Goal: Task Accomplishment & Management: Complete application form

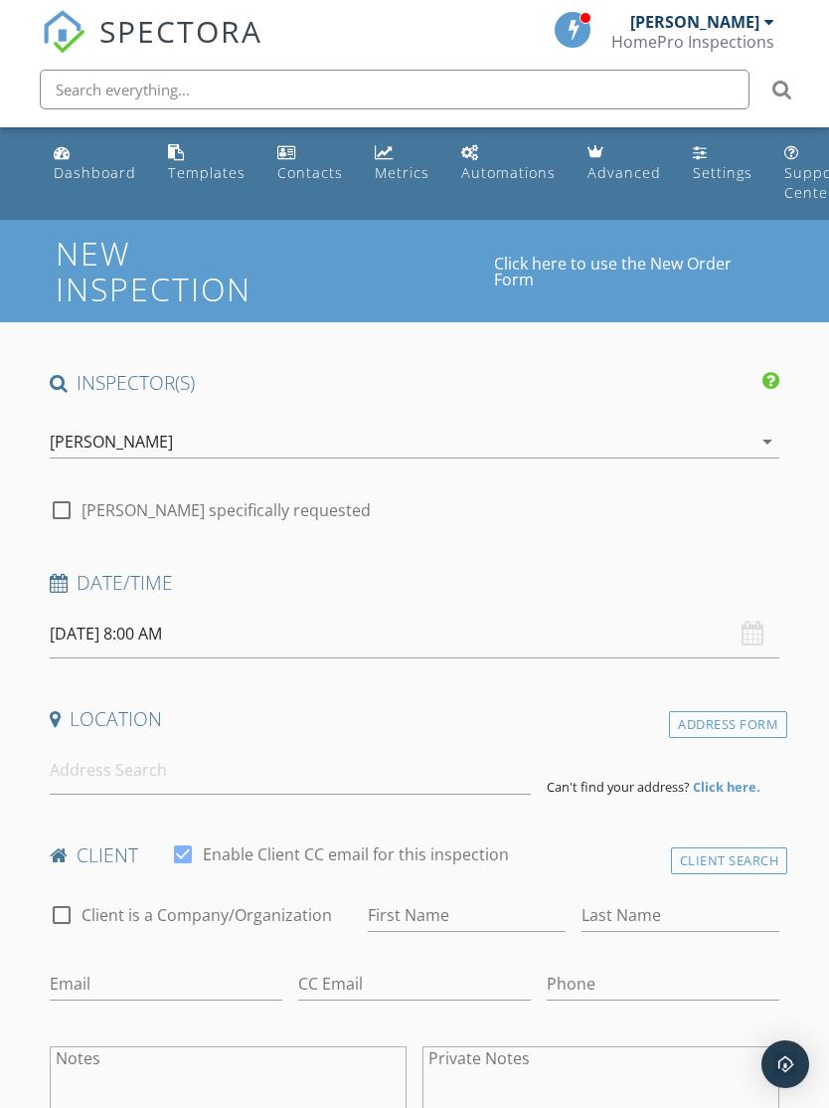
click at [761, 631] on div "[DATE] 8:00 AM" at bounding box center [415, 634] width 731 height 49
click at [754, 631] on div "[DATE] 8:00 AM" at bounding box center [415, 634] width 731 height 49
click at [753, 638] on div "[DATE] 8:00 AM" at bounding box center [415, 634] width 731 height 49
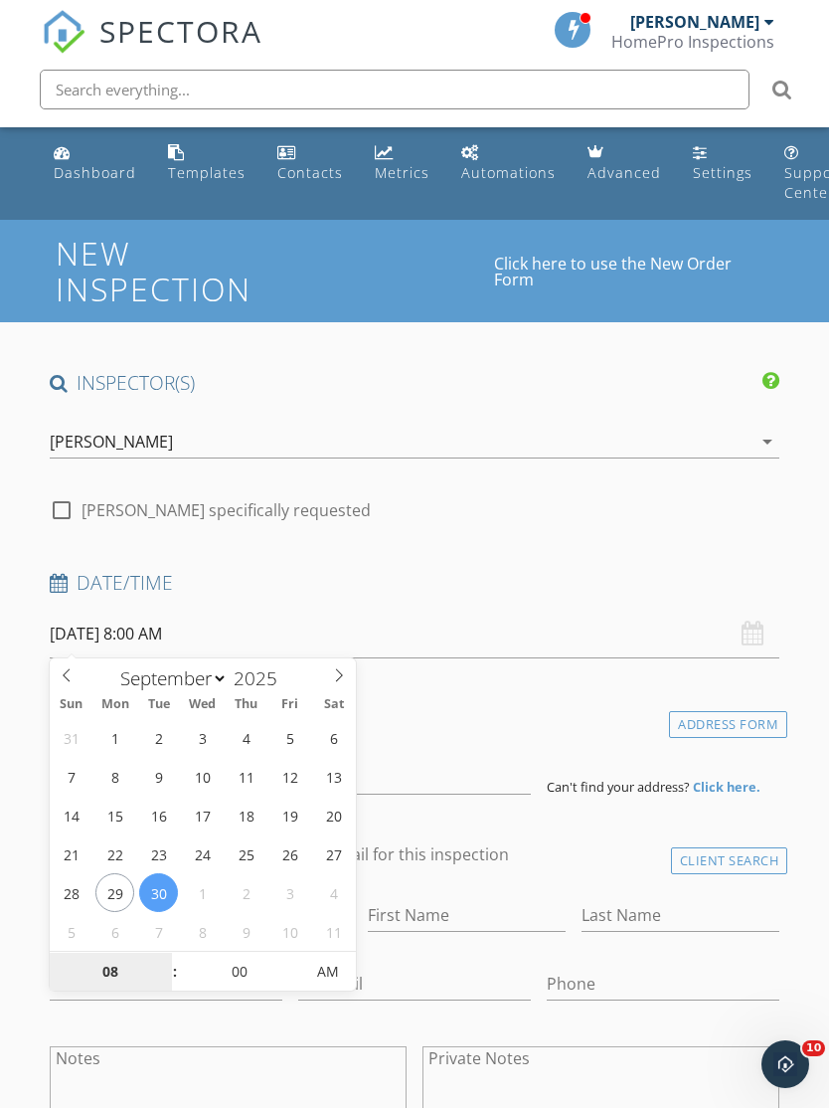
type input "[DATE] 8:00 AM"
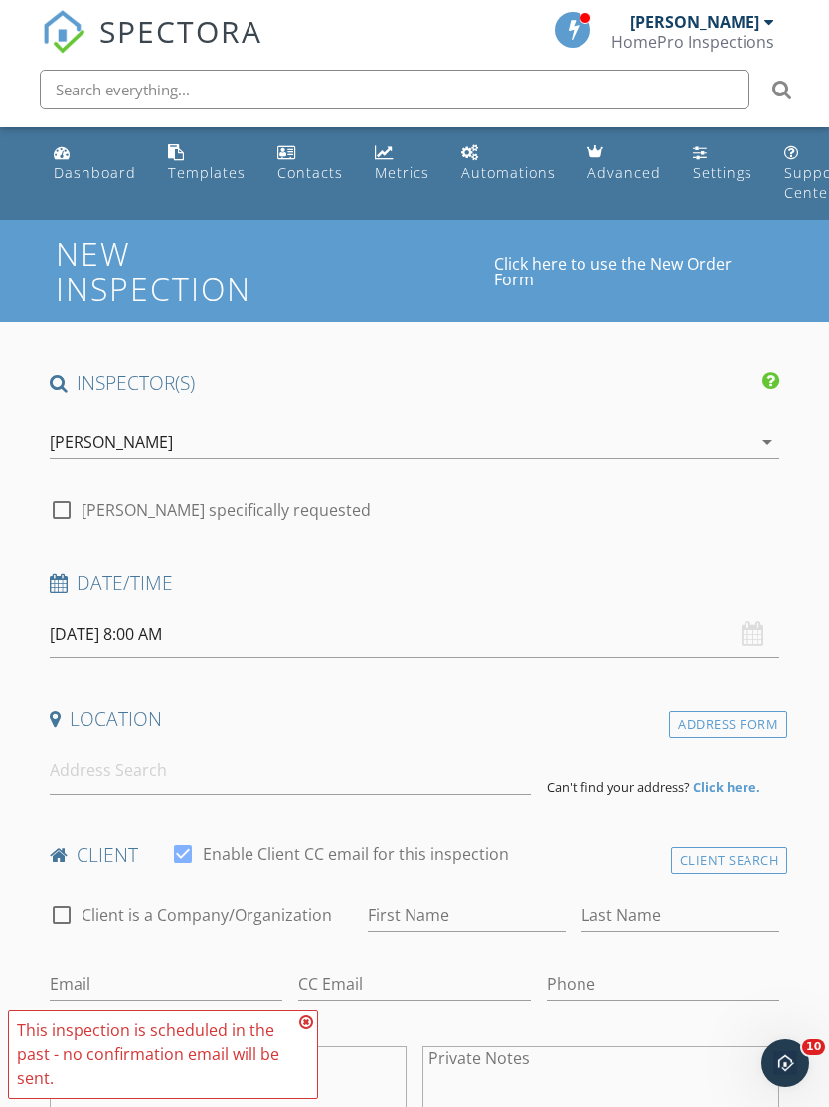
click at [199, 636] on input "[DATE] 8:00 AM" at bounding box center [415, 634] width 731 height 49
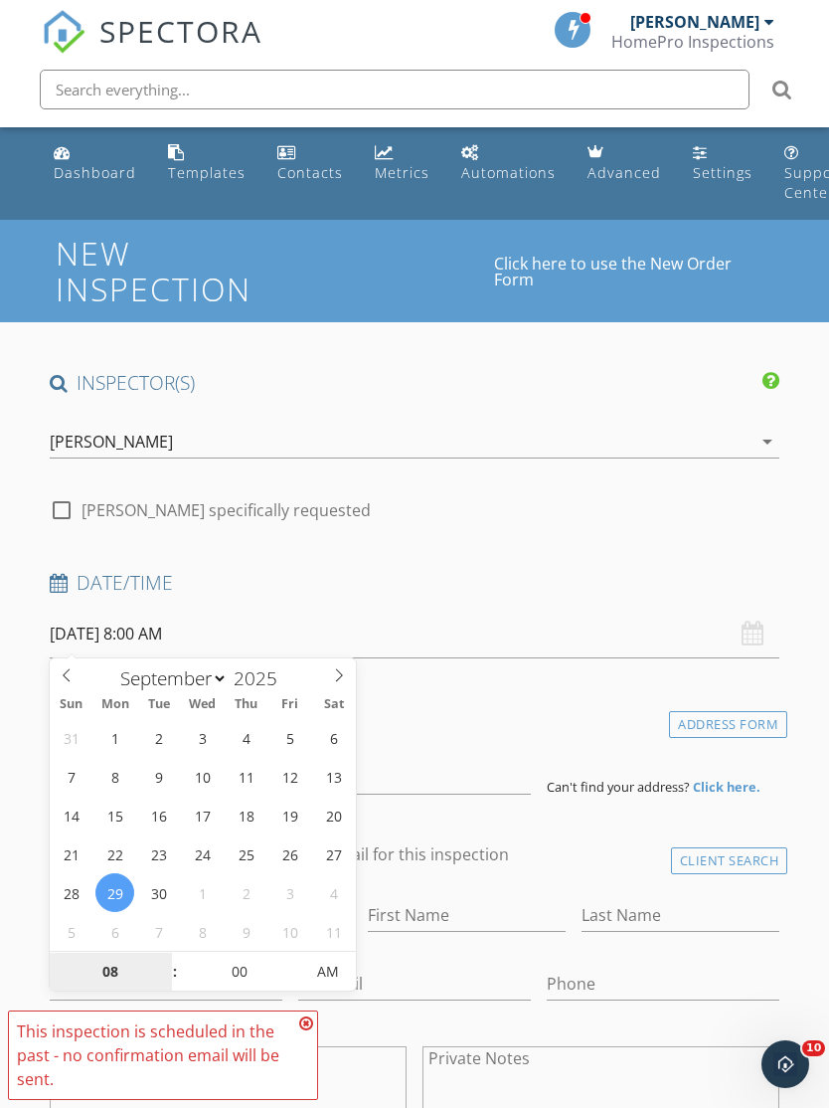
click at [109, 960] on input "08" at bounding box center [111, 973] width 122 height 40
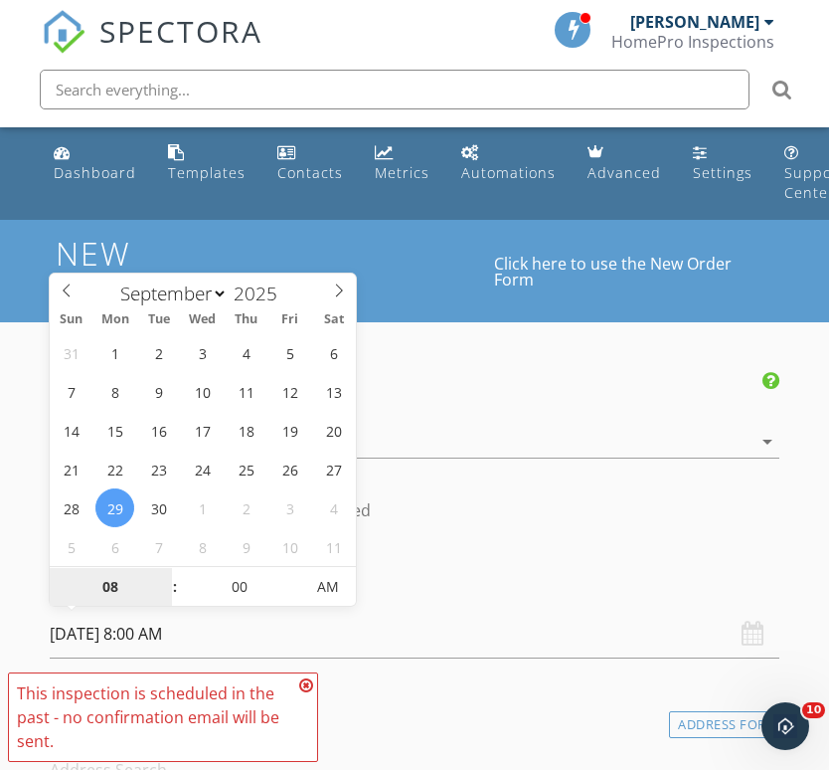
type input "9"
type input "[DATE] 9:00 AM"
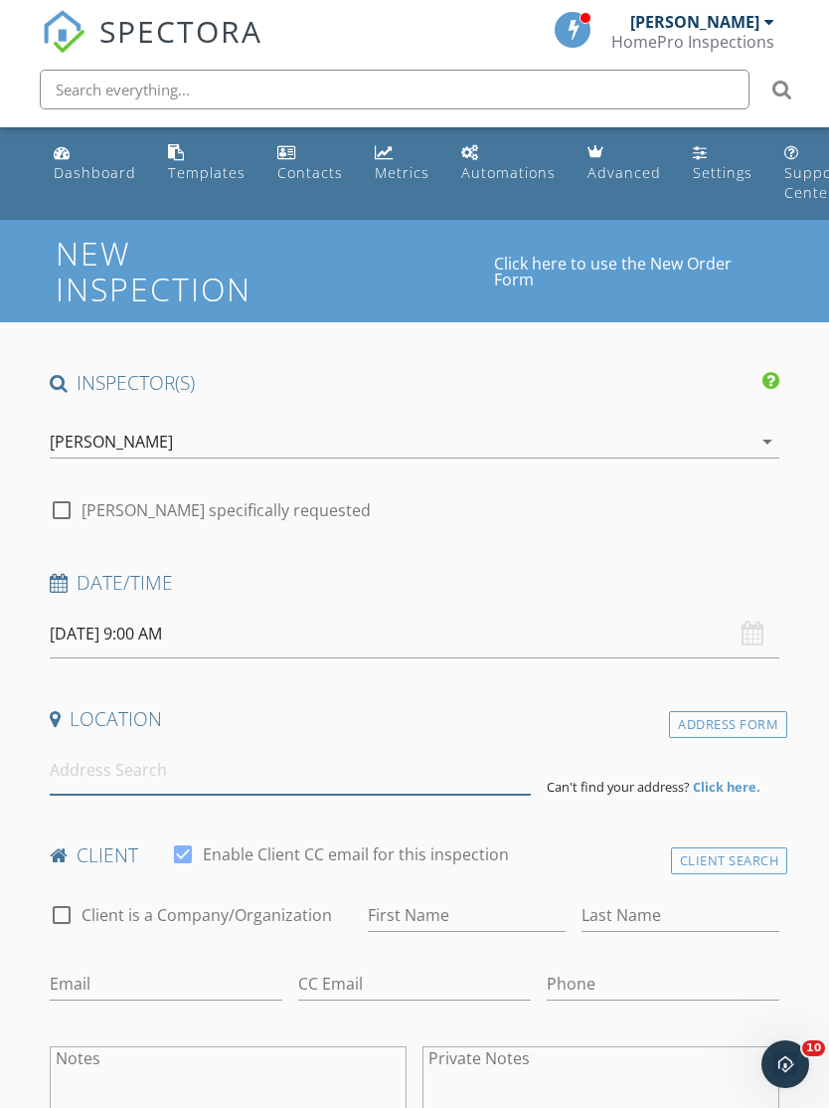
click at [388, 790] on input at bounding box center [290, 770] width 481 height 49
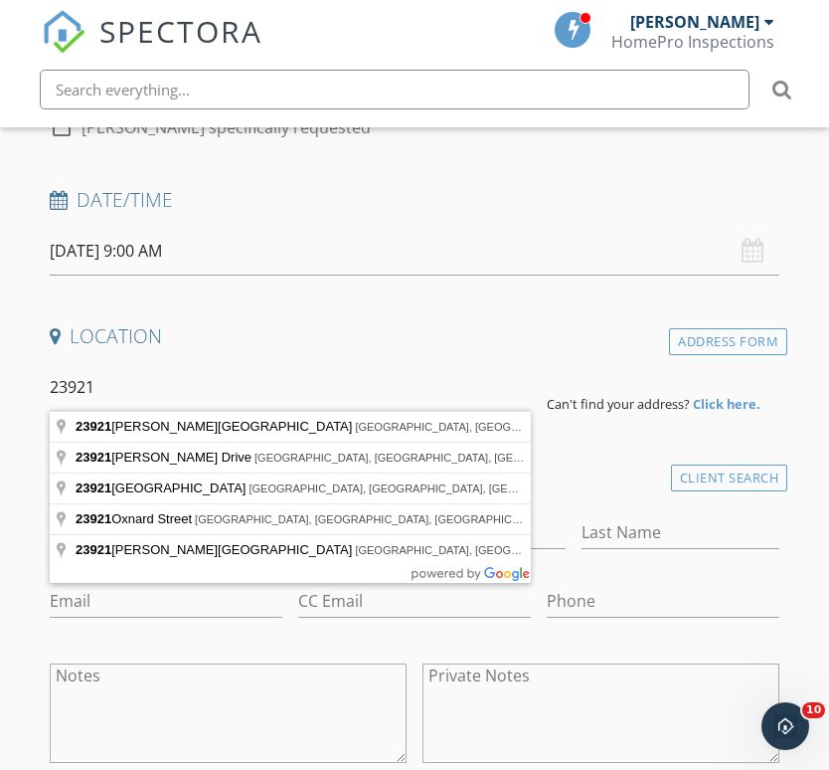
type input "[STREET_ADDRESS][PERSON_NAME]"
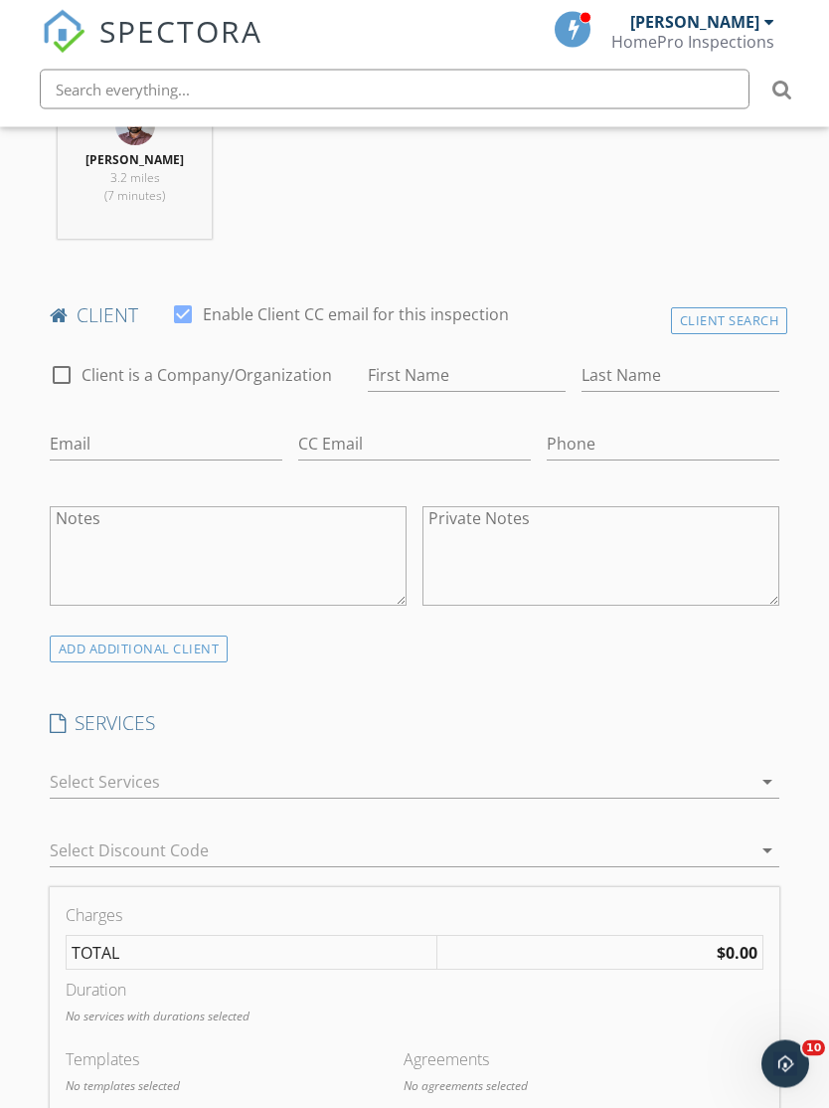
scroll to position [947, 0]
click at [760, 317] on div "Client Search" at bounding box center [729, 320] width 117 height 27
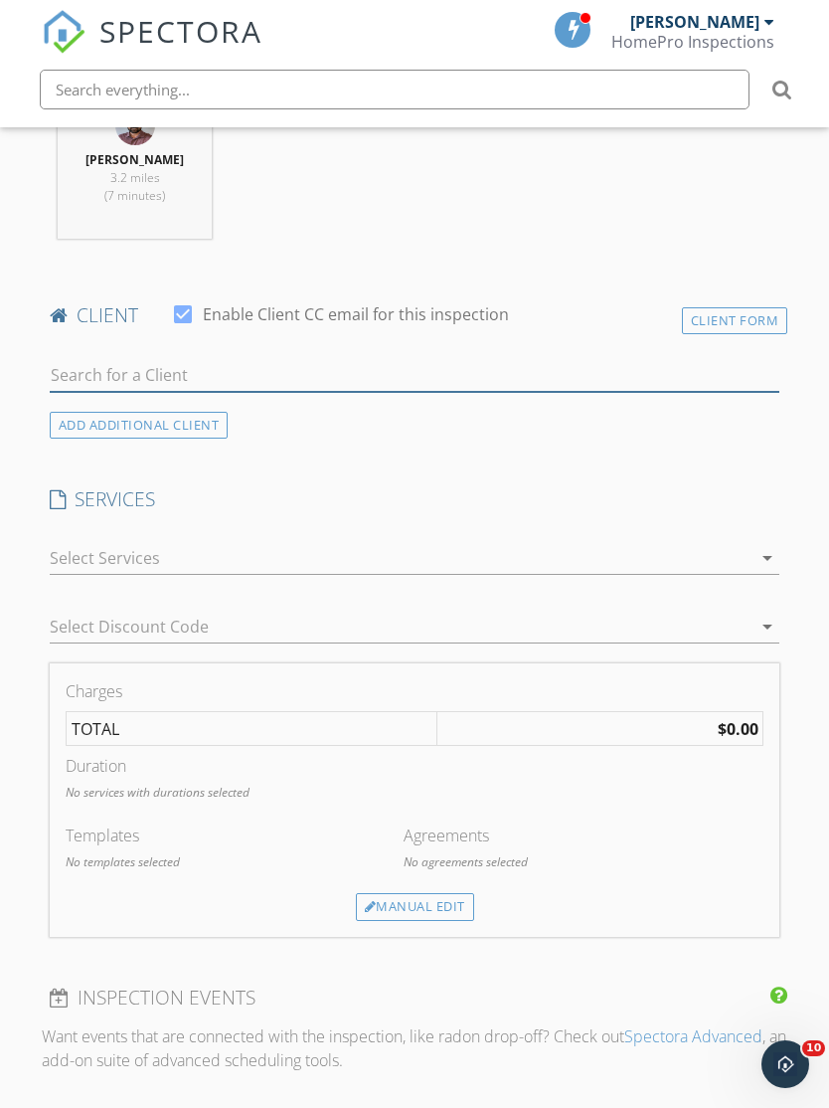
click at [629, 387] on input "text" at bounding box center [415, 375] width 731 height 33
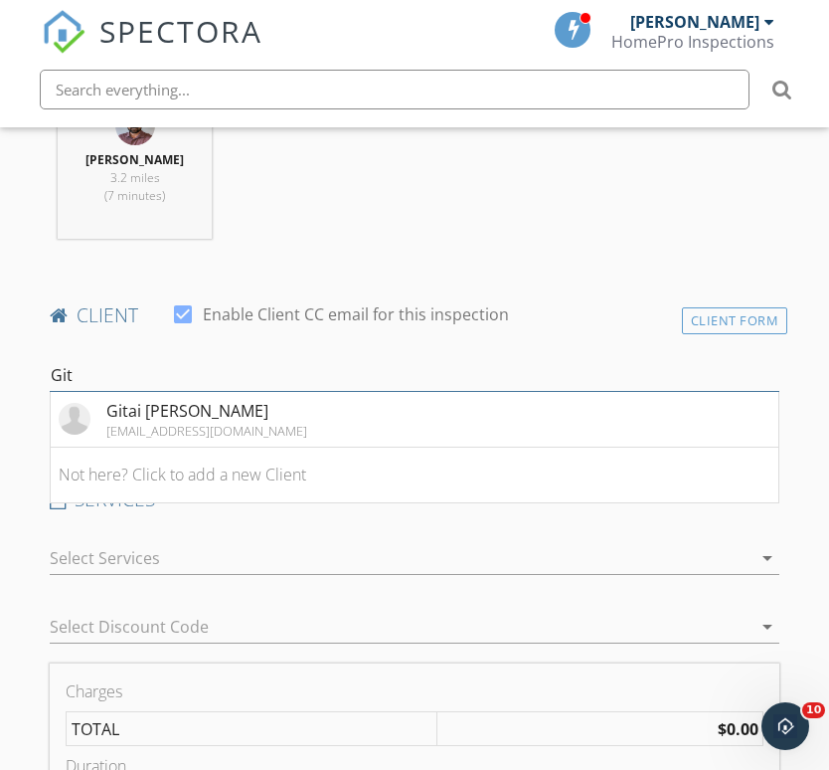
type input "Git"
click at [443, 392] on li "Gitai [PERSON_NAME] [EMAIL_ADDRESS][DOMAIN_NAME]" at bounding box center [415, 420] width 729 height 56
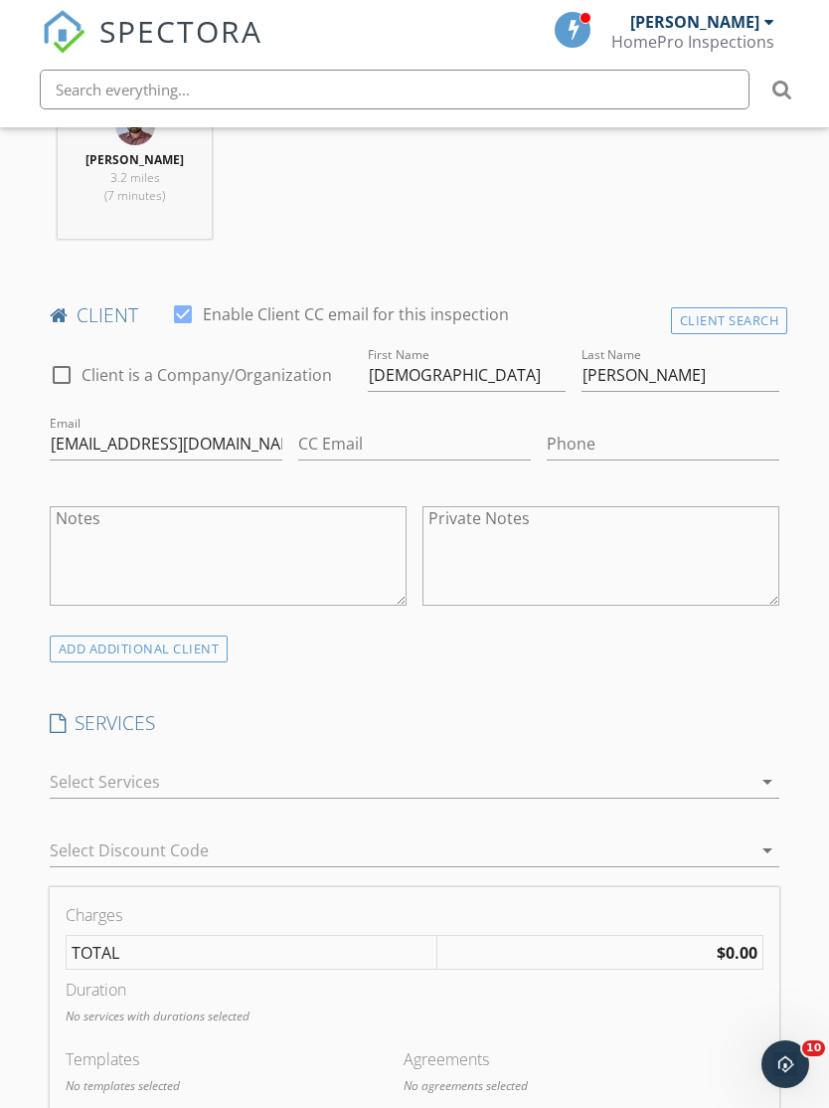
click at [688, 785] on div at bounding box center [401, 782] width 703 height 32
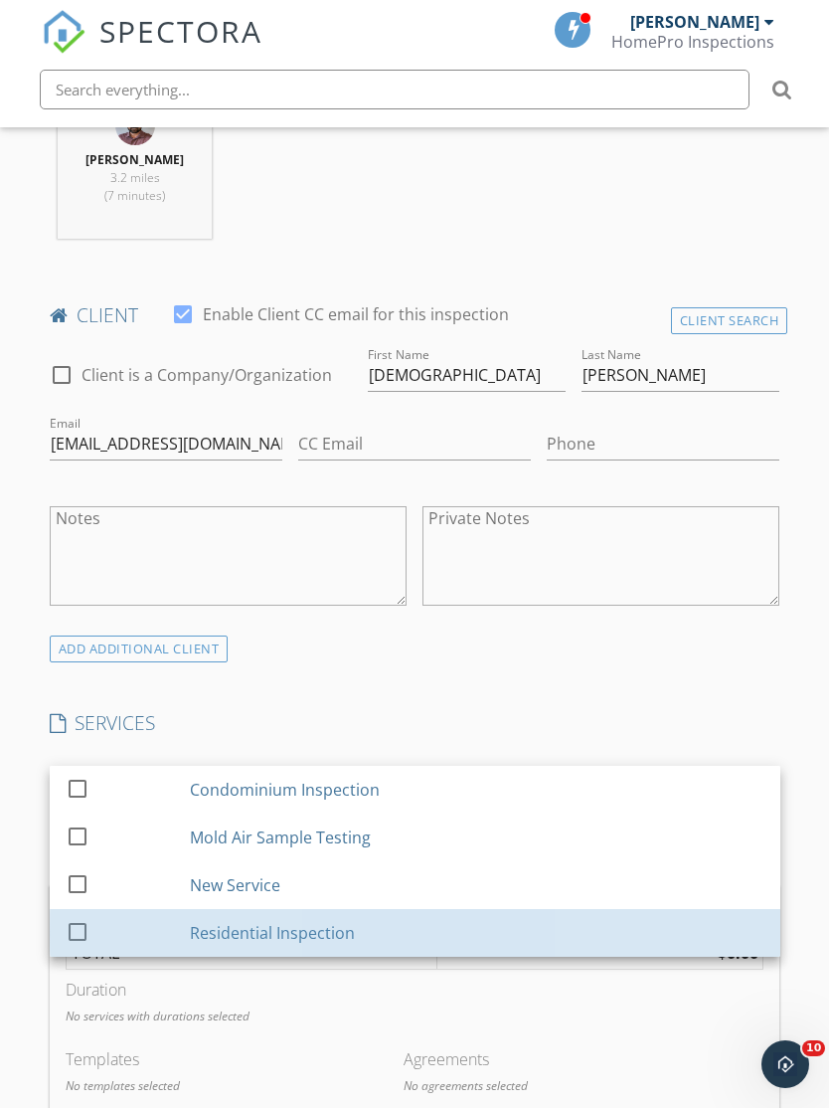
click at [352, 931] on div "Residential Inspection" at bounding box center [477, 933] width 575 height 40
checkbox input "false"
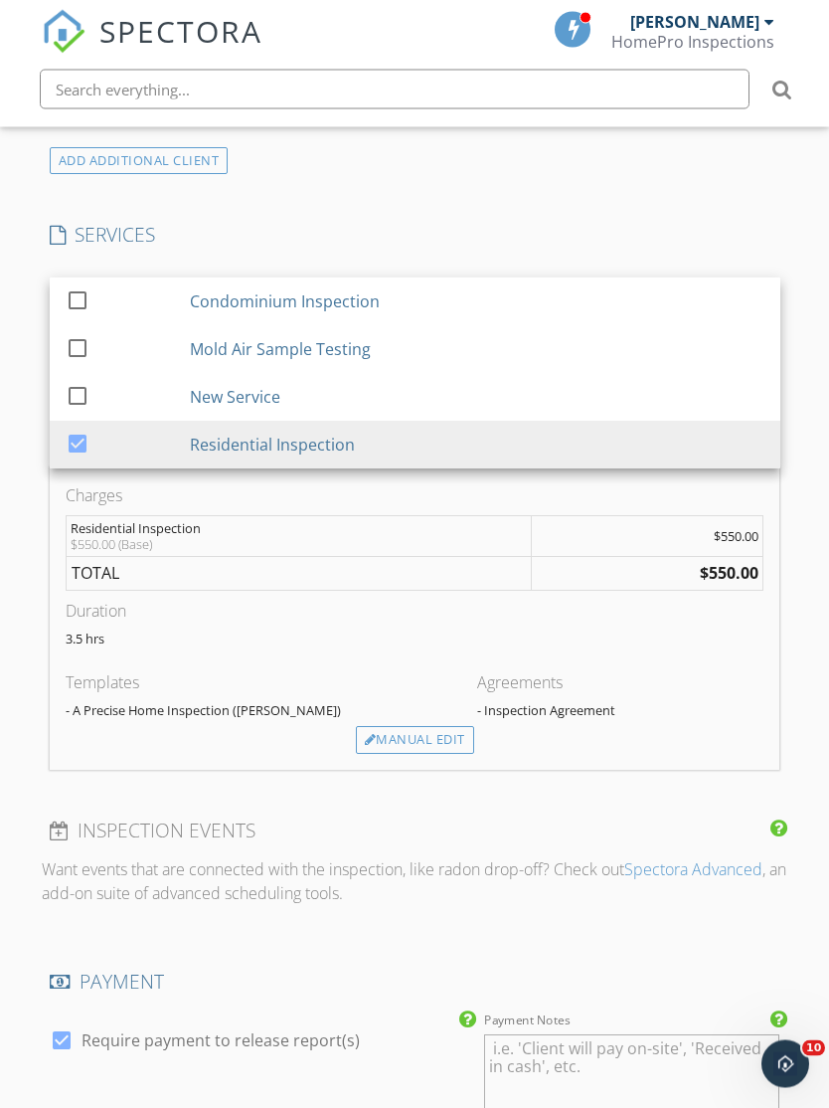
scroll to position [1464, 0]
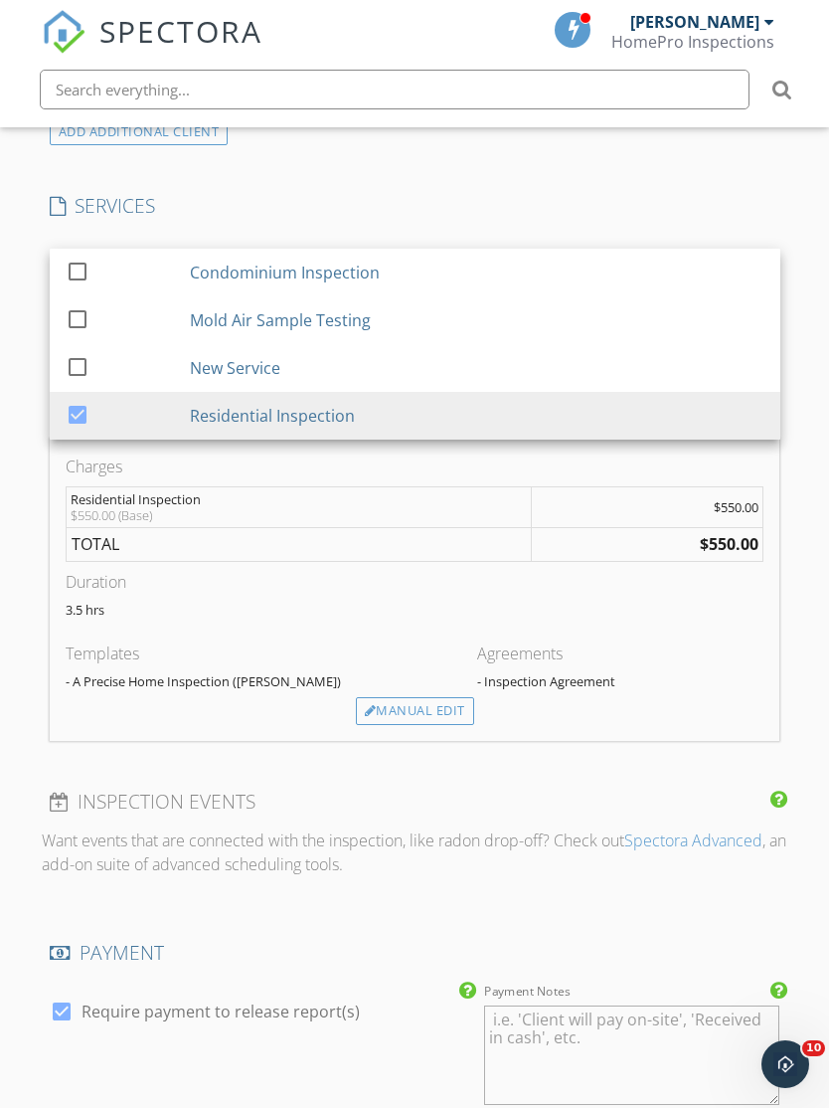
click at [800, 701] on div "New Inspection Click here to use the New Order Form INSPECTOR(S) check_box [PER…" at bounding box center [414, 575] width 829 height 3638
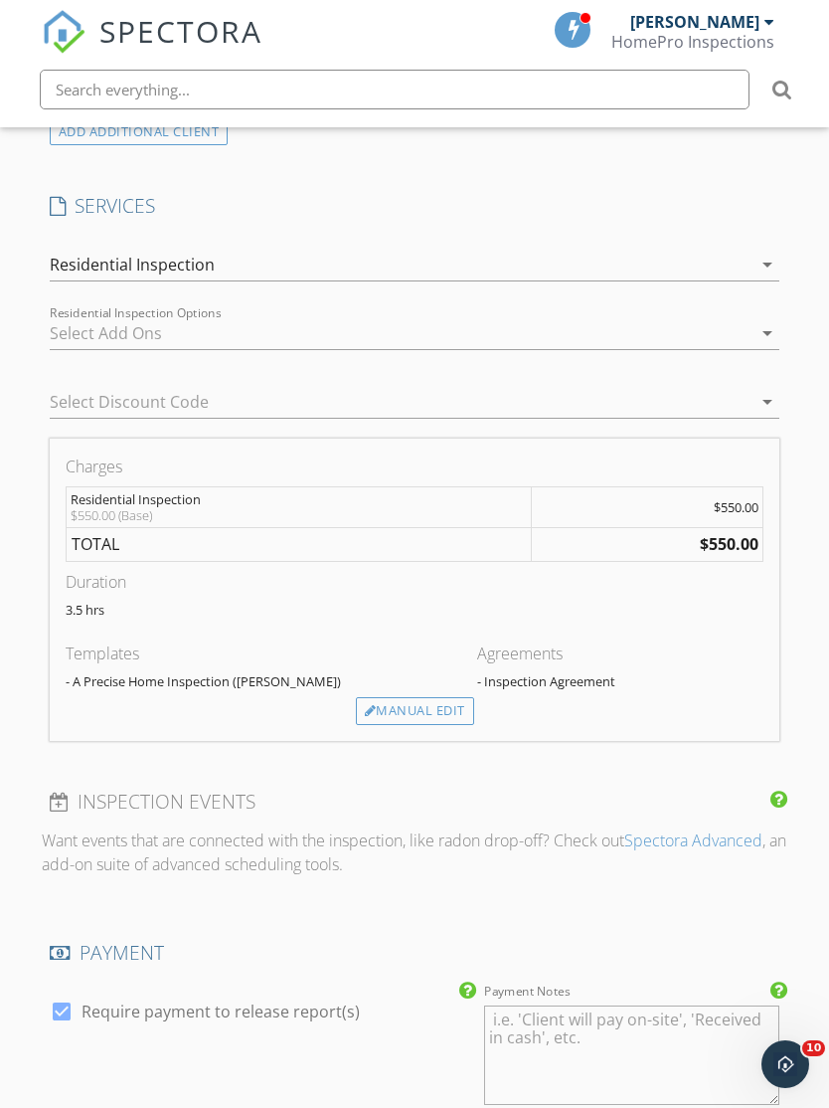
click at [446, 708] on div "Manual Edit" at bounding box center [415, 711] width 118 height 28
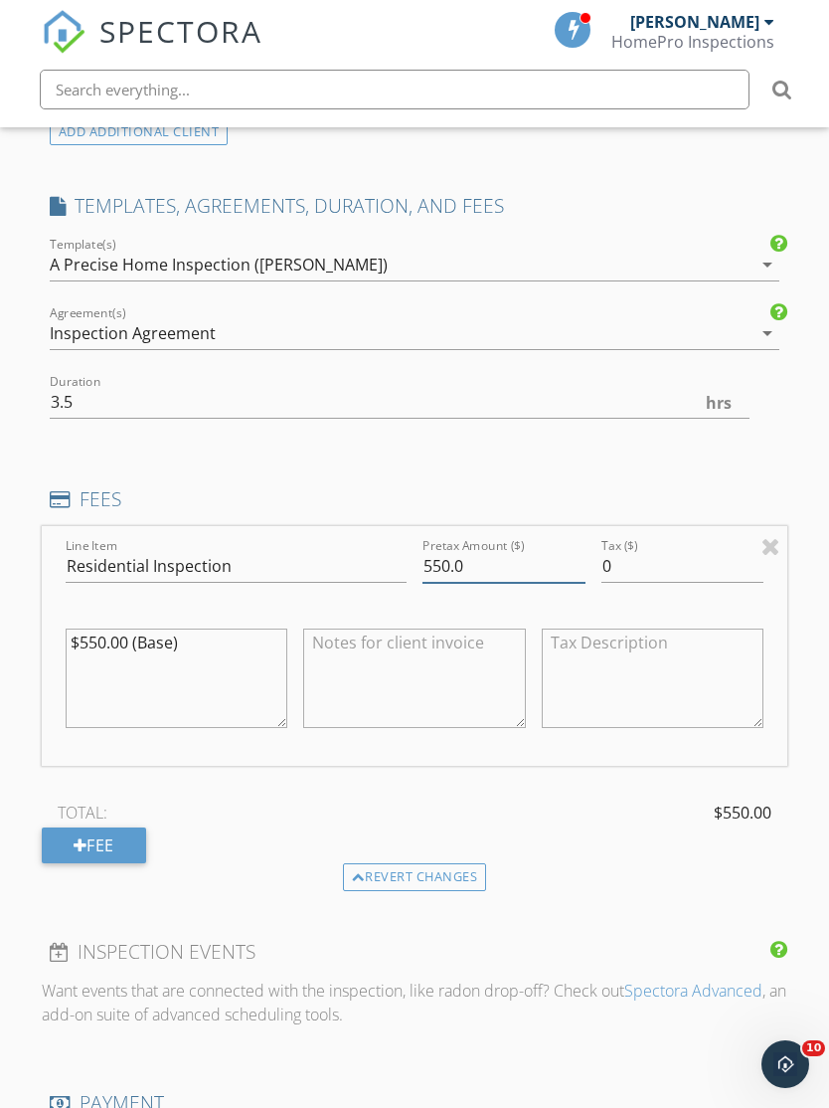
click at [448, 560] on input "550.0" at bounding box center [504, 566] width 163 height 33
type input "500.0"
click at [97, 641] on textarea "$550.00 (Base)" at bounding box center [177, 677] width 223 height 99
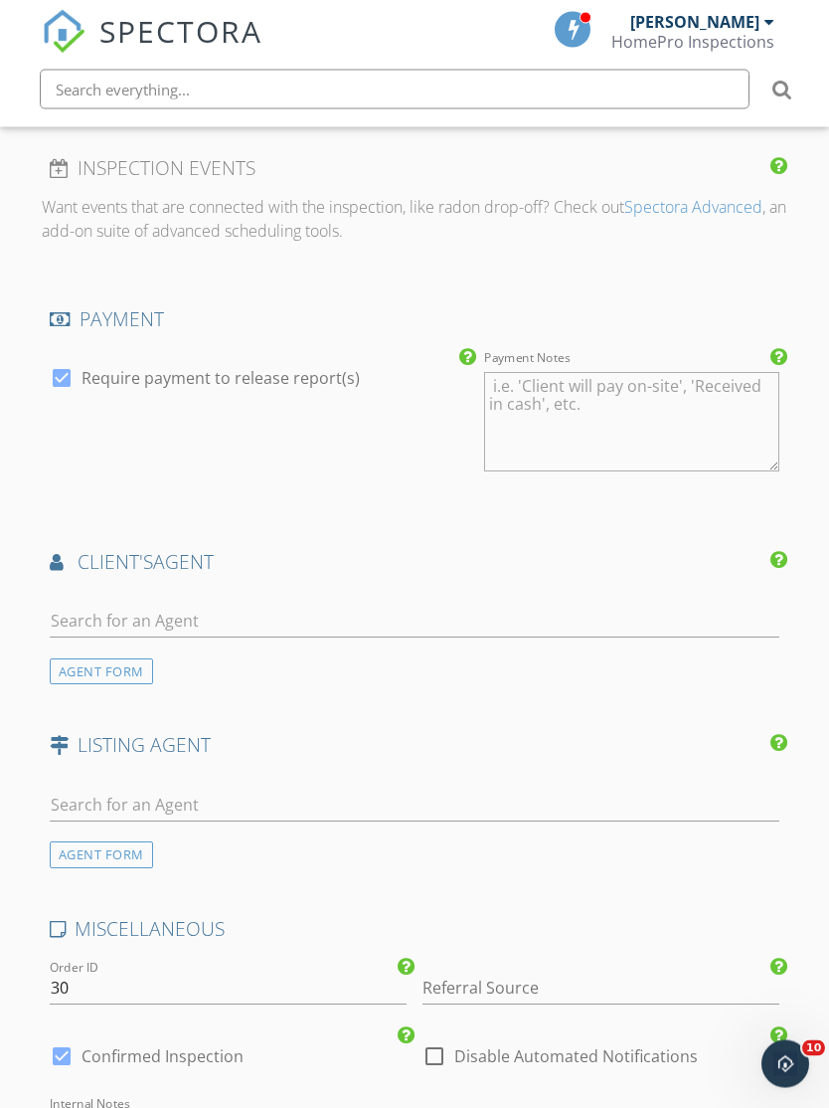
scroll to position [2275, 0]
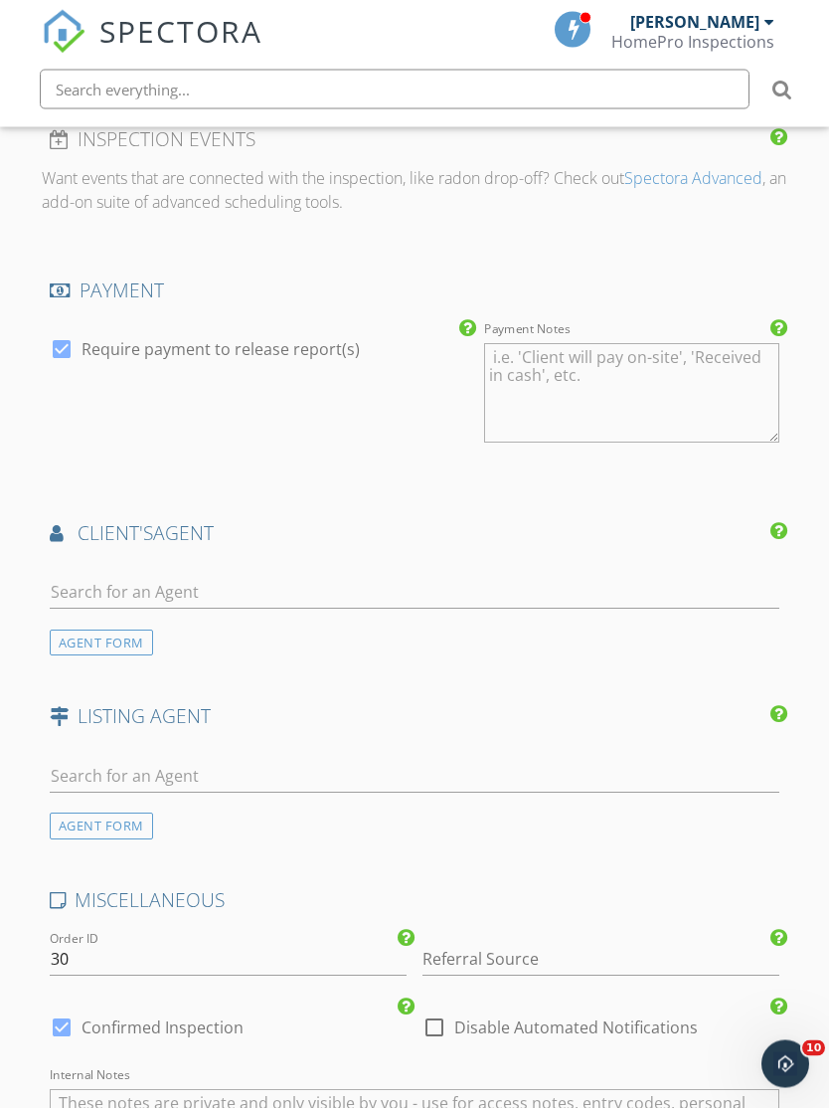
type textarea "$500.00 (Base)"
click at [684, 589] on input "text" at bounding box center [415, 593] width 731 height 33
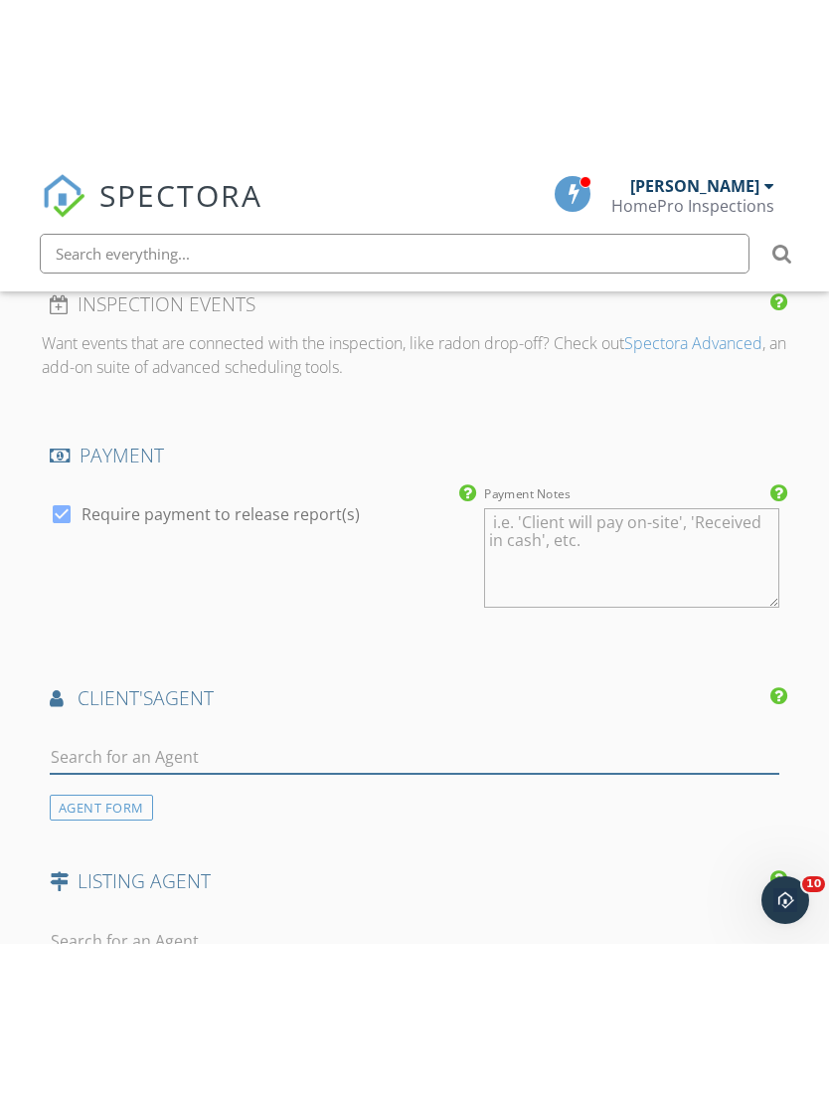
scroll to position [2276, 0]
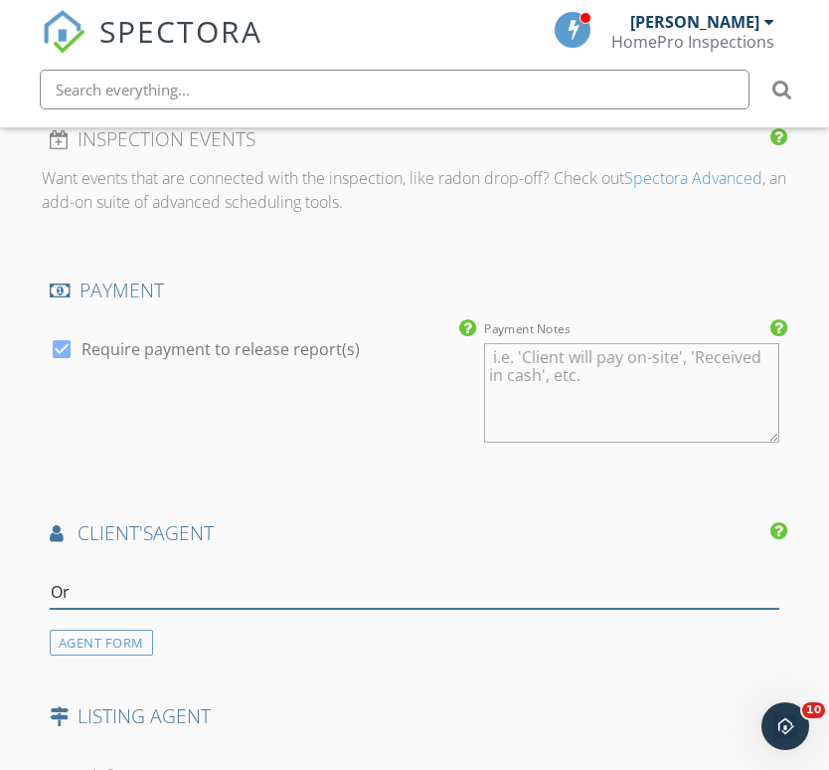
type input "Orl"
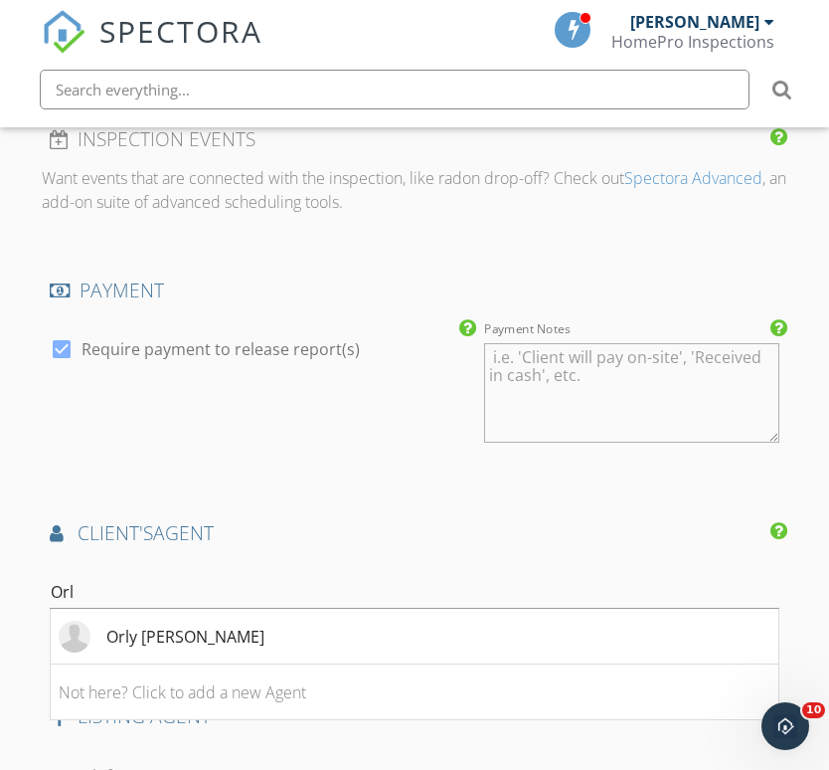
click at [133, 638] on div "Orly [PERSON_NAME]" at bounding box center [185, 636] width 158 height 24
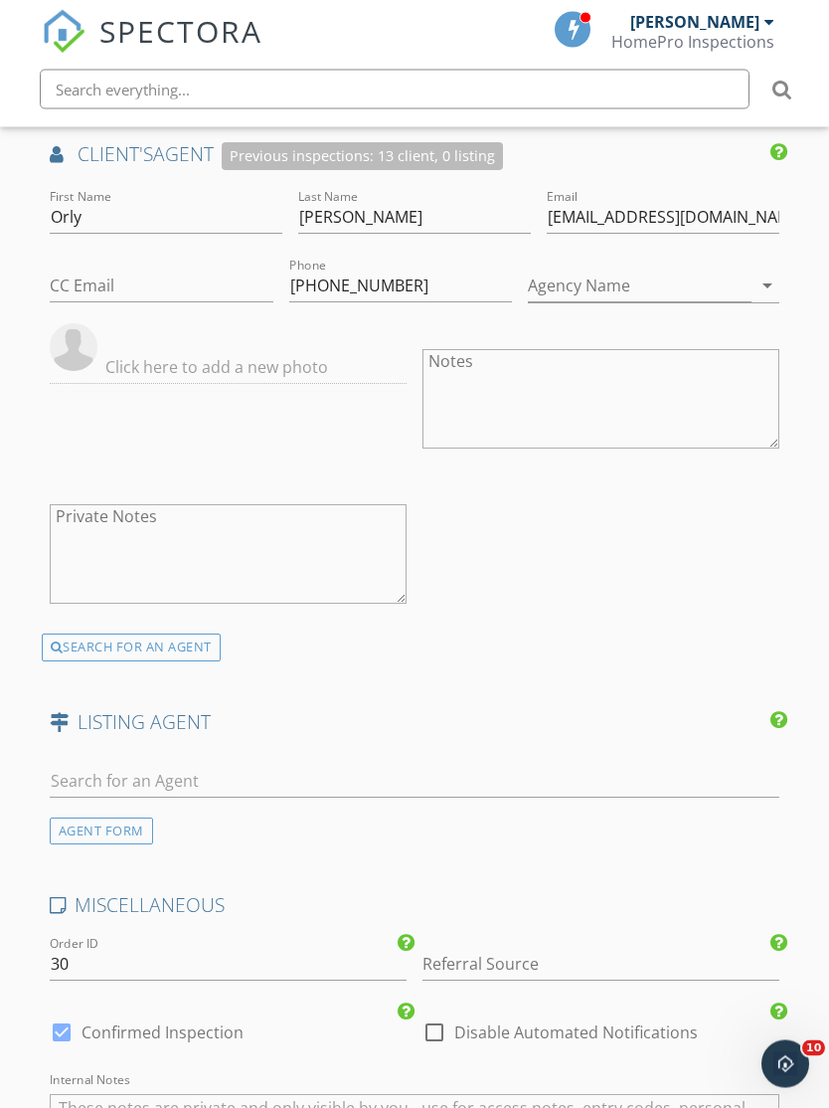
scroll to position [2648, 0]
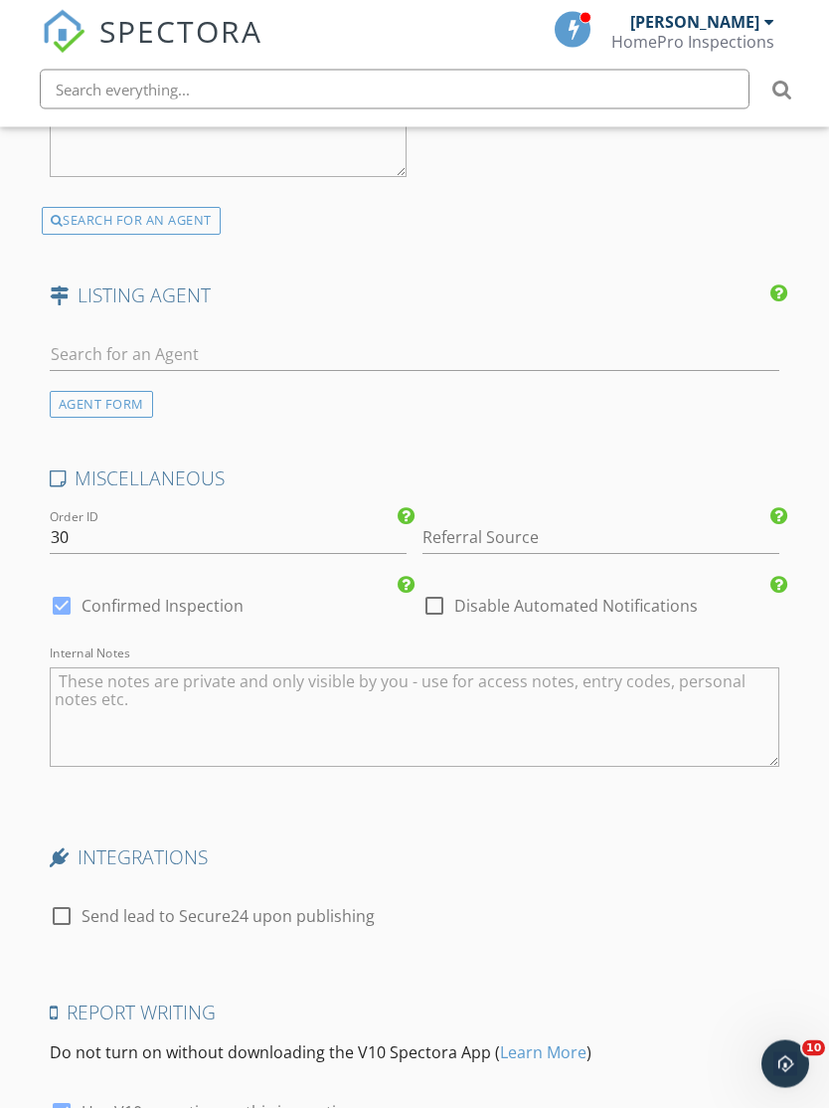
click at [445, 609] on div at bounding box center [435, 607] width 34 height 34
checkbox input "true"
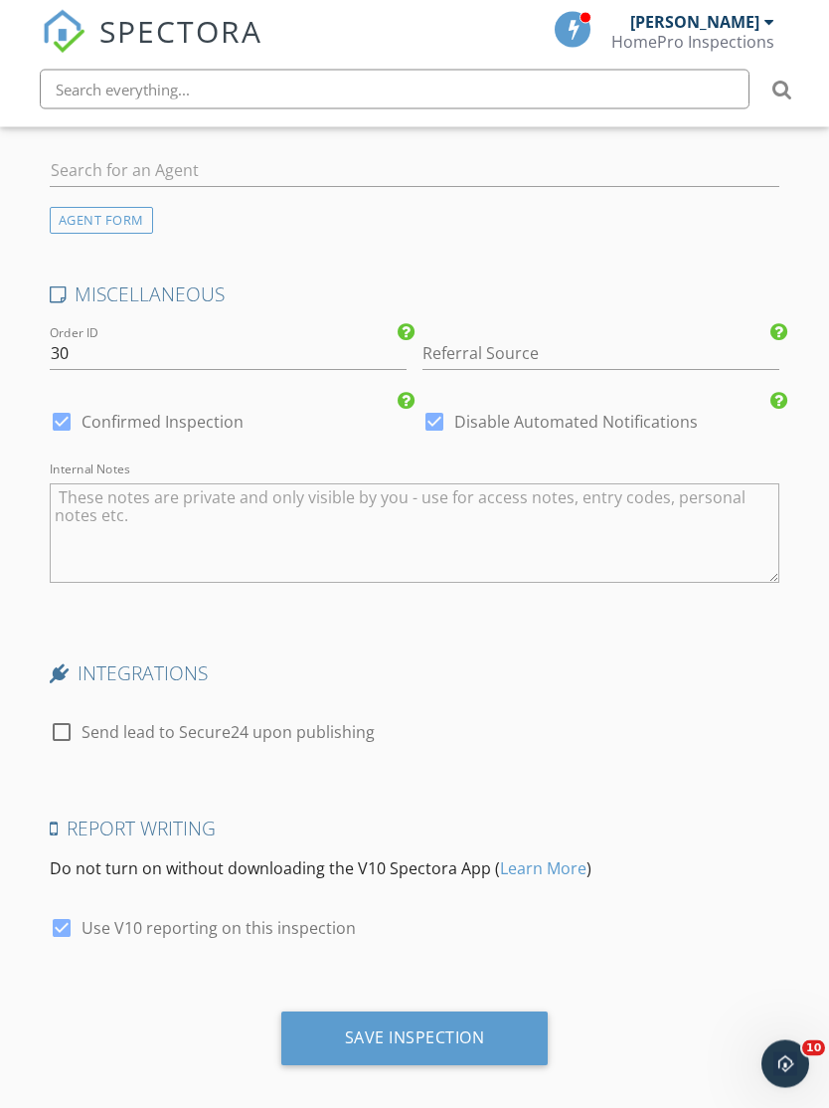
scroll to position [3276, 0]
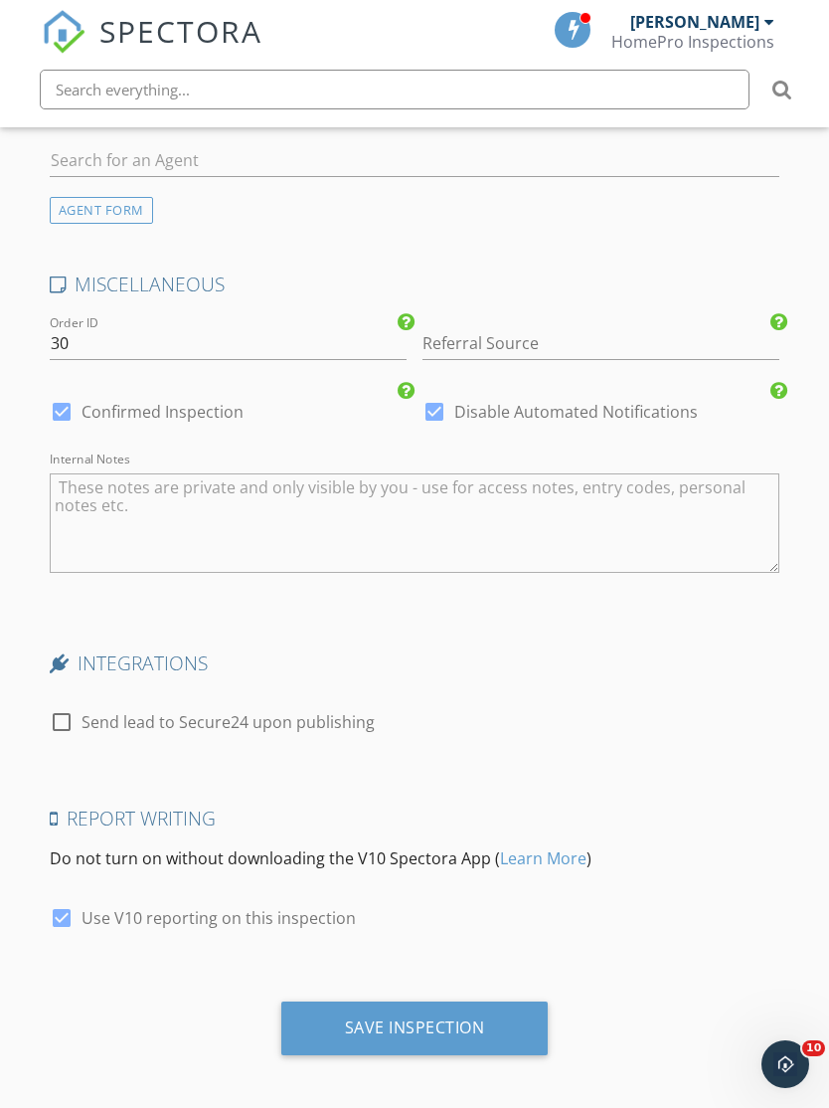
click at [494, 1014] on div "Save Inspection" at bounding box center [414, 1028] width 267 height 54
